Goal: Manage account settings

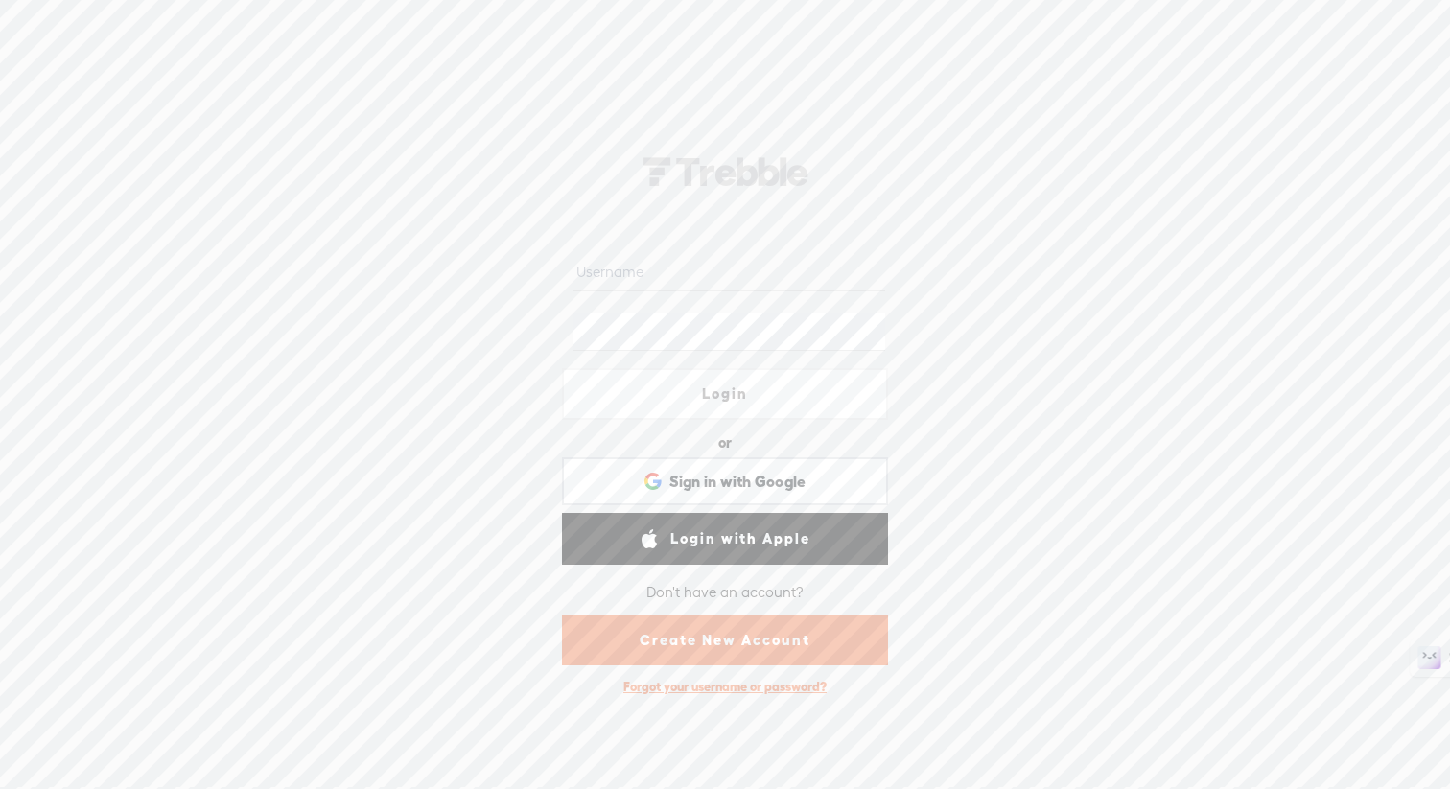
type input "sylviamarketingpr"
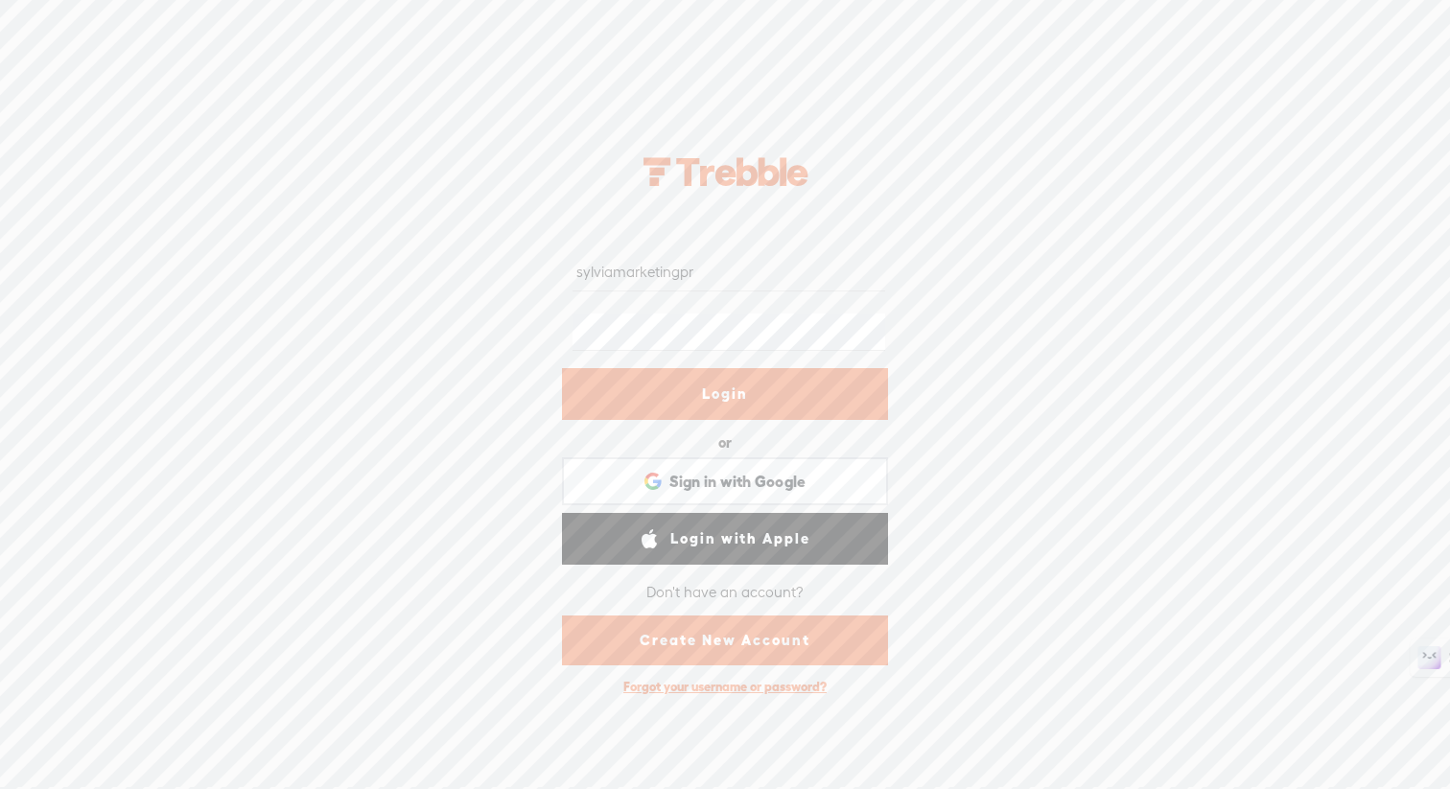
click at [751, 394] on link "Login" at bounding box center [725, 394] width 326 height 52
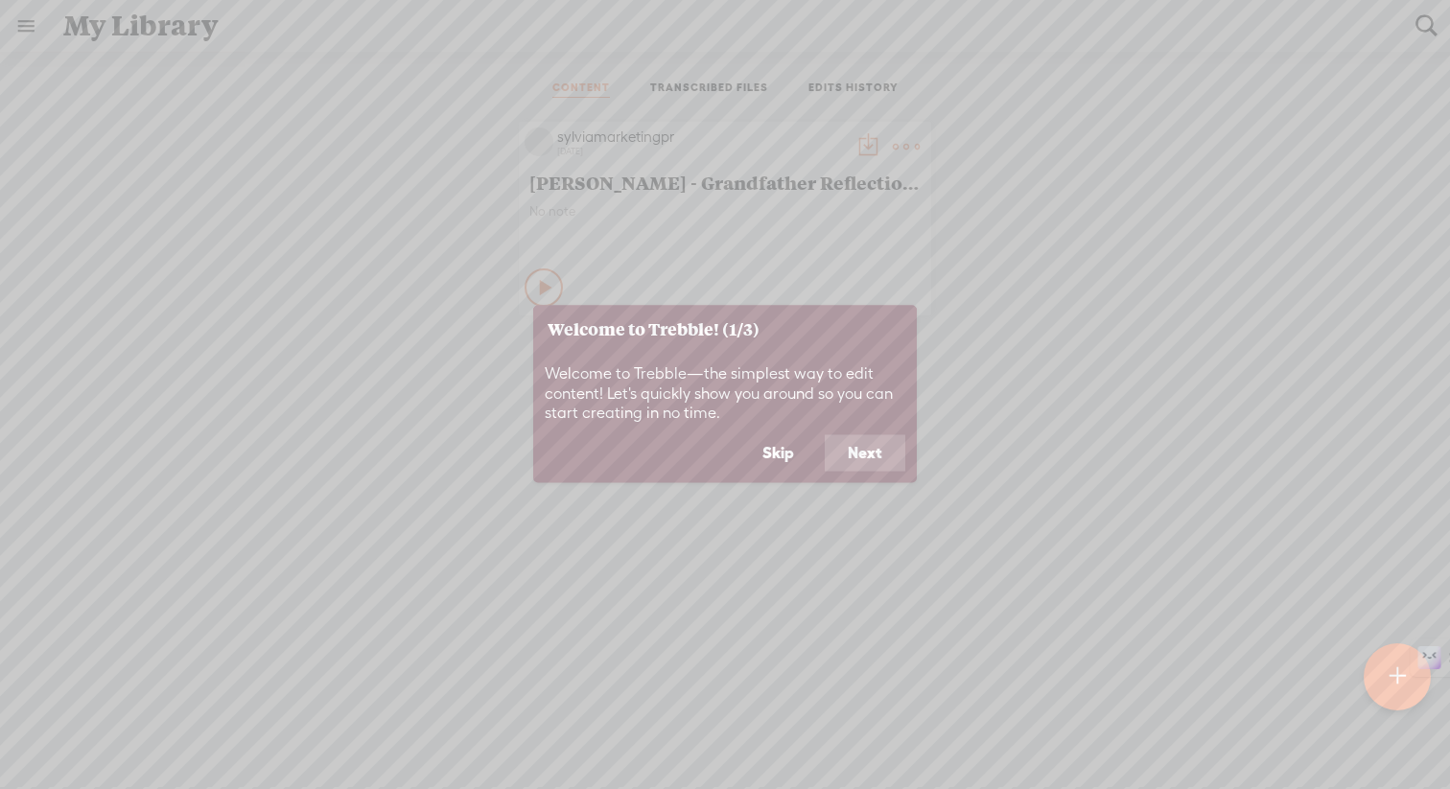
click at [771, 458] on button "Skip" at bounding box center [778, 453] width 78 height 36
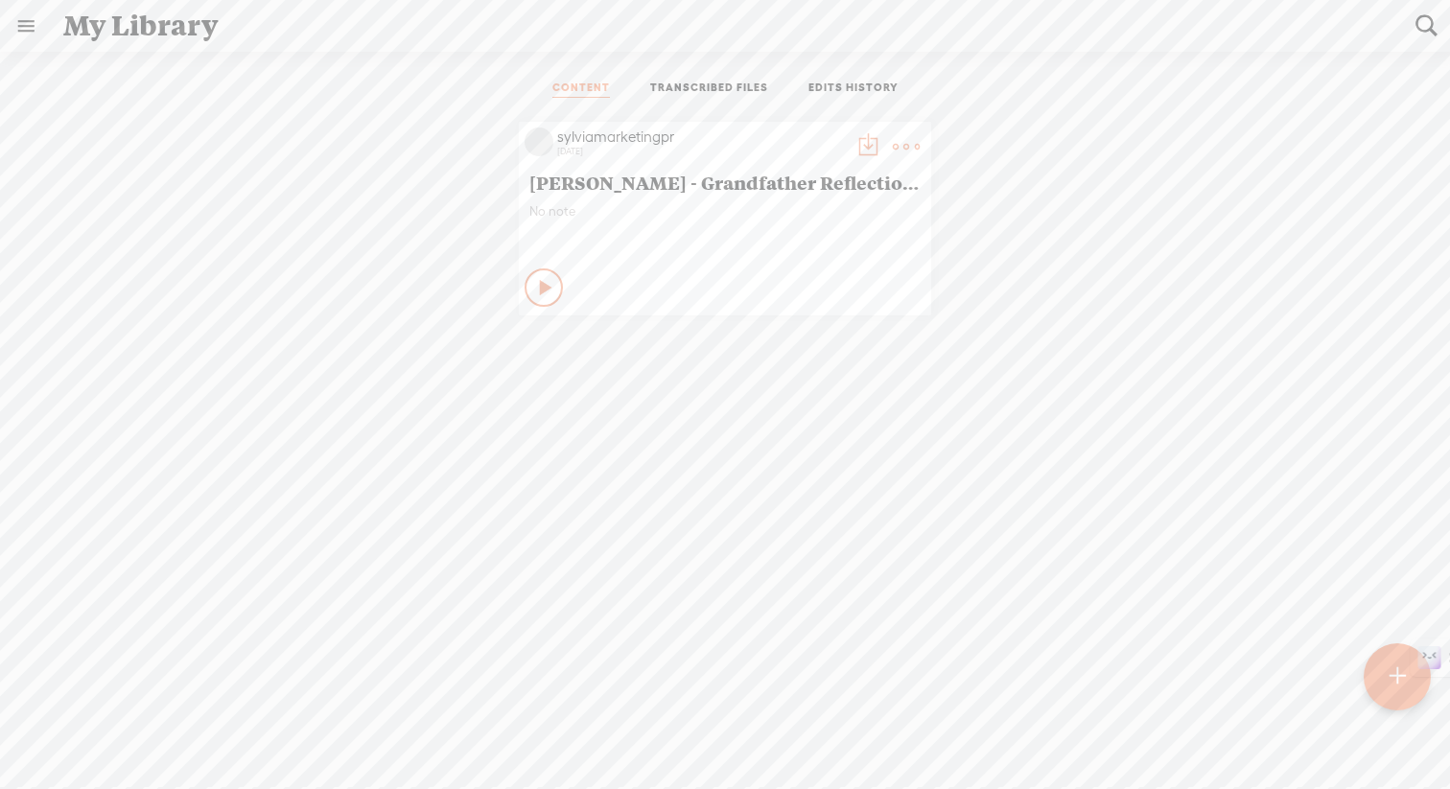
click at [771, 458] on div "sylviamarketingpr [DATE] [PERSON_NAME] - Grandfather Reflections No note Play C…" at bounding box center [724, 473] width 1421 height 722
click at [687, 87] on link "TRANSCRIBED FILES" at bounding box center [709, 89] width 118 height 17
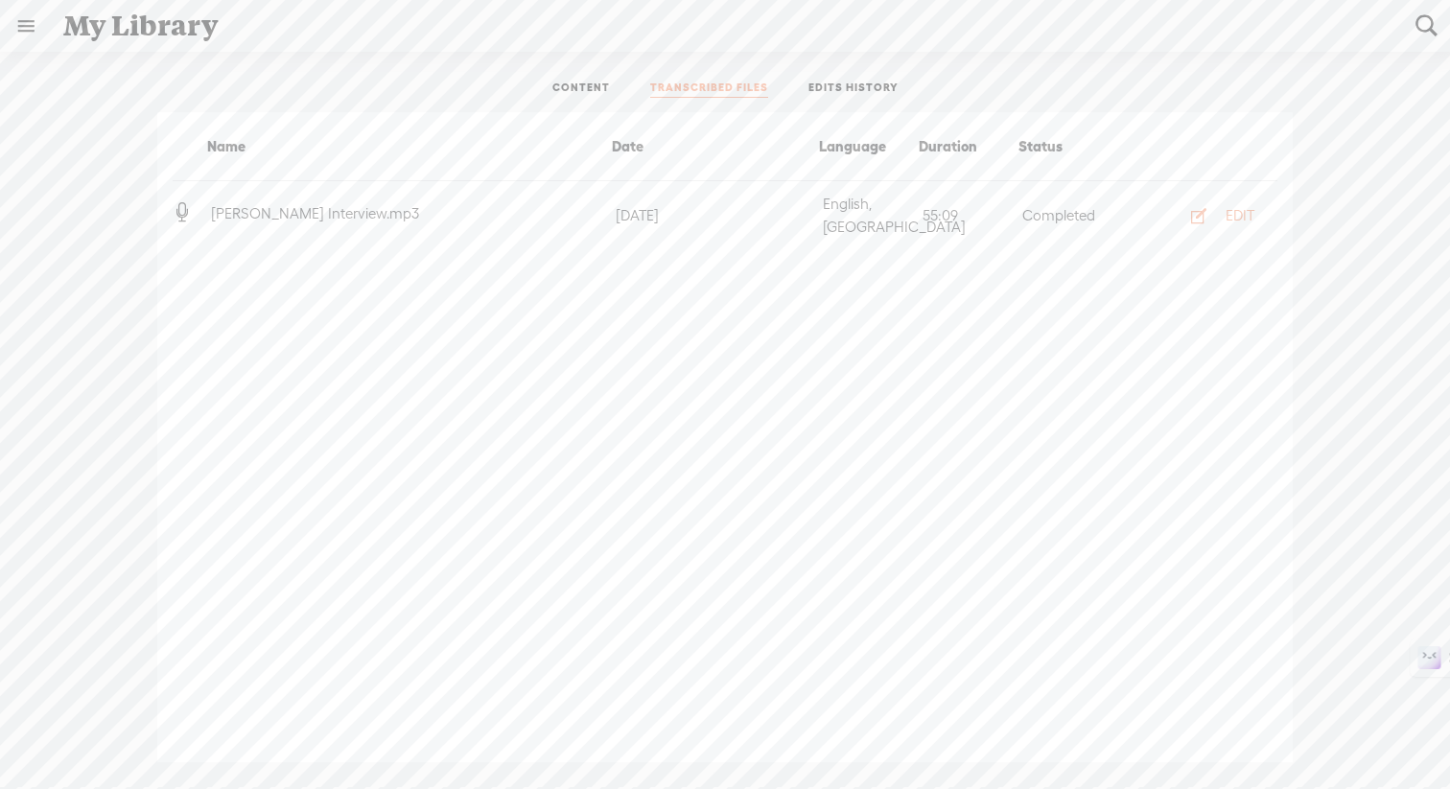
click at [798, 83] on li "EDITS HISTORY" at bounding box center [853, 89] width 130 height 17
click at [828, 84] on link "EDITS HISTORY" at bounding box center [853, 89] width 90 height 17
click at [20, 18] on link at bounding box center [26, 26] width 50 height 50
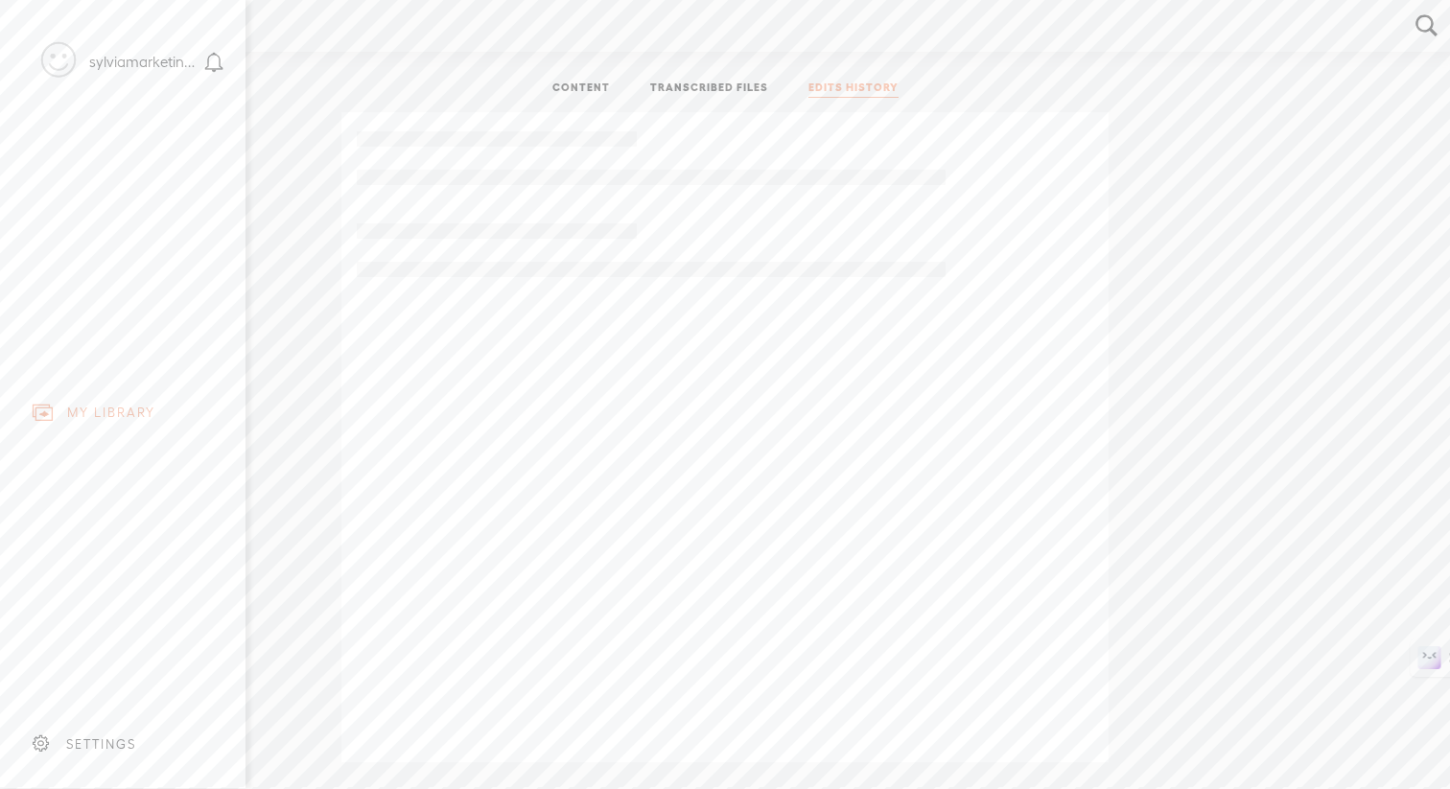
click at [90, 741] on div "SETTINGS" at bounding box center [101, 744] width 70 height 16
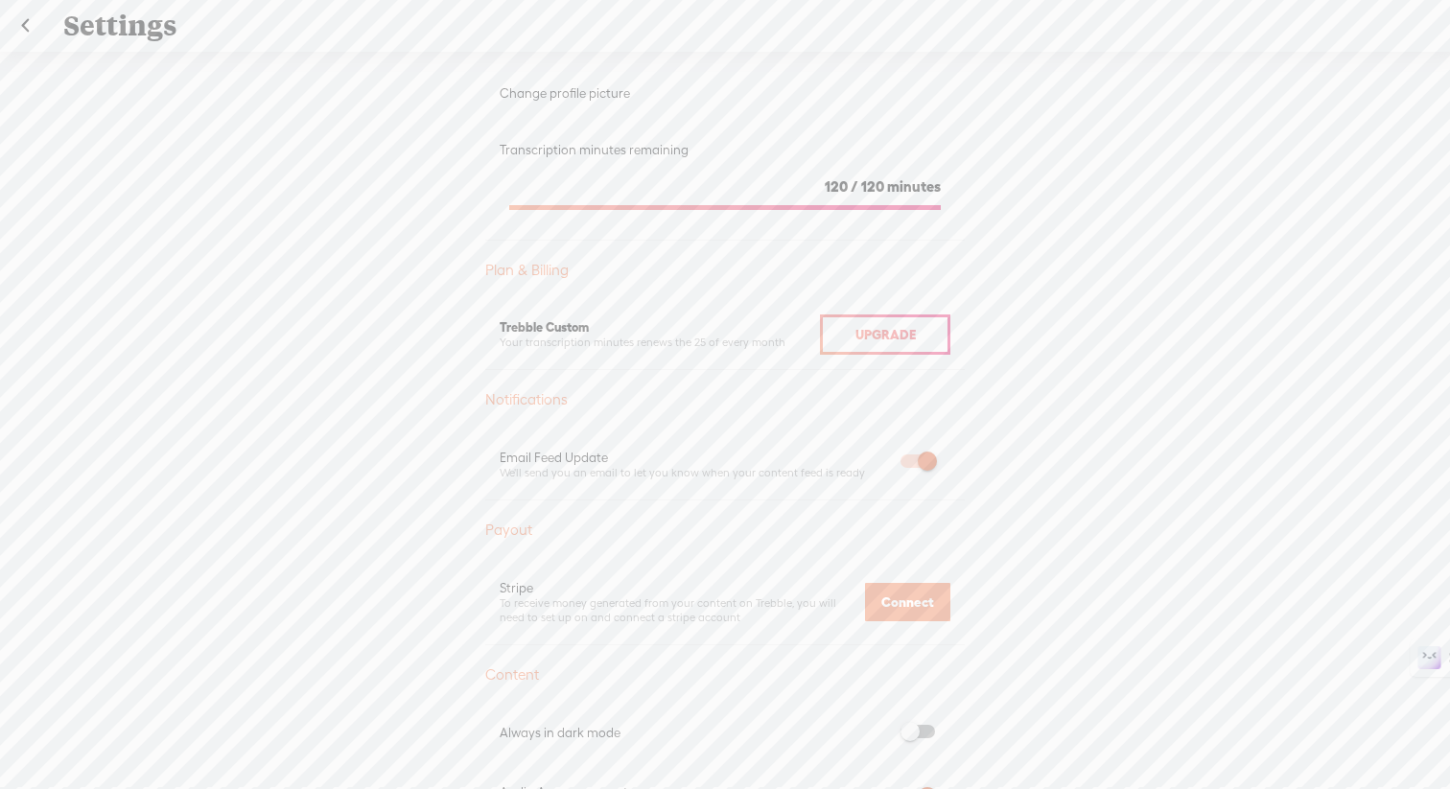
scroll to position [308, 0]
click at [820, 333] on div "Upgrade" at bounding box center [885, 333] width 130 height 40
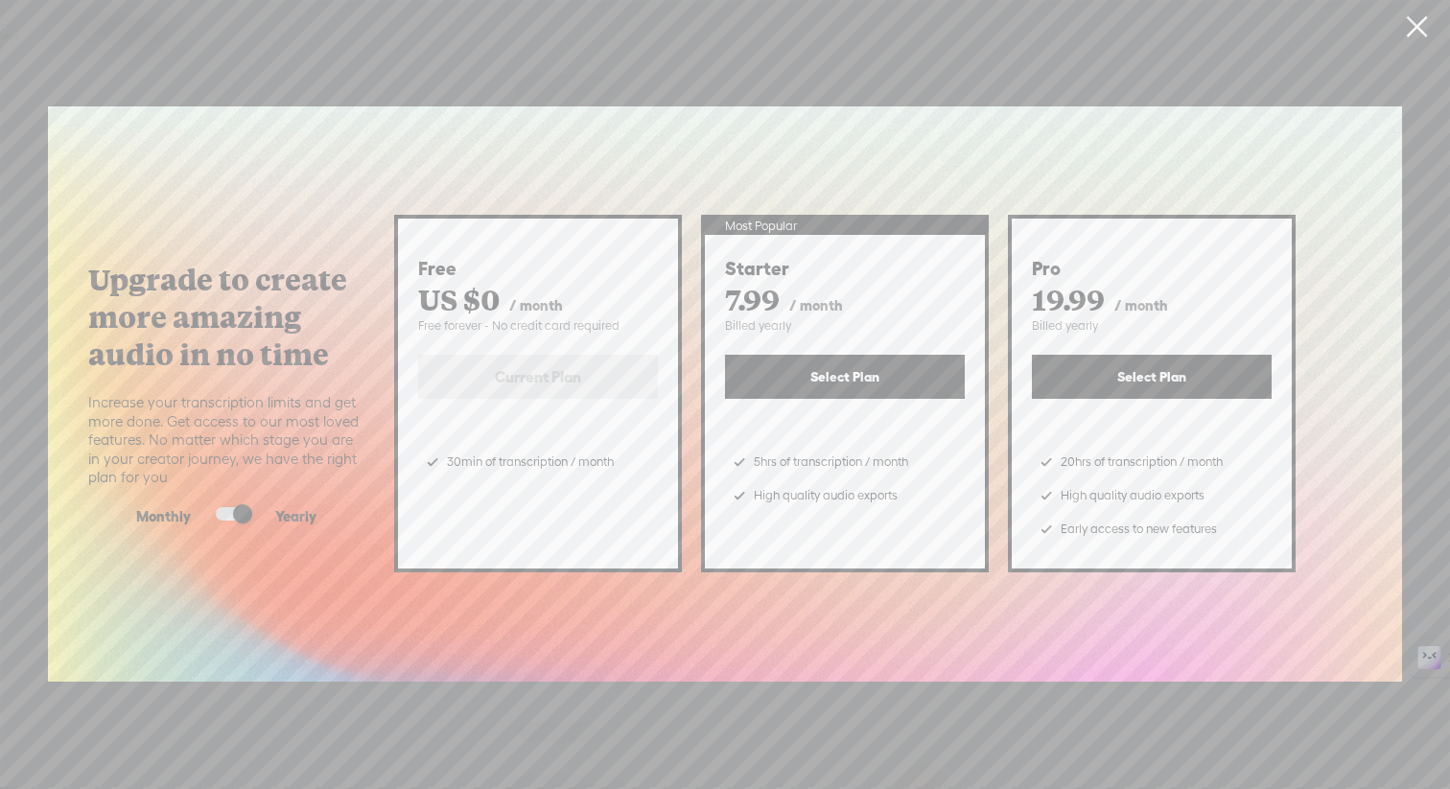
click at [1419, 30] on link at bounding box center [1416, 27] width 48 height 54
